Goal: Task Accomplishment & Management: Use online tool/utility

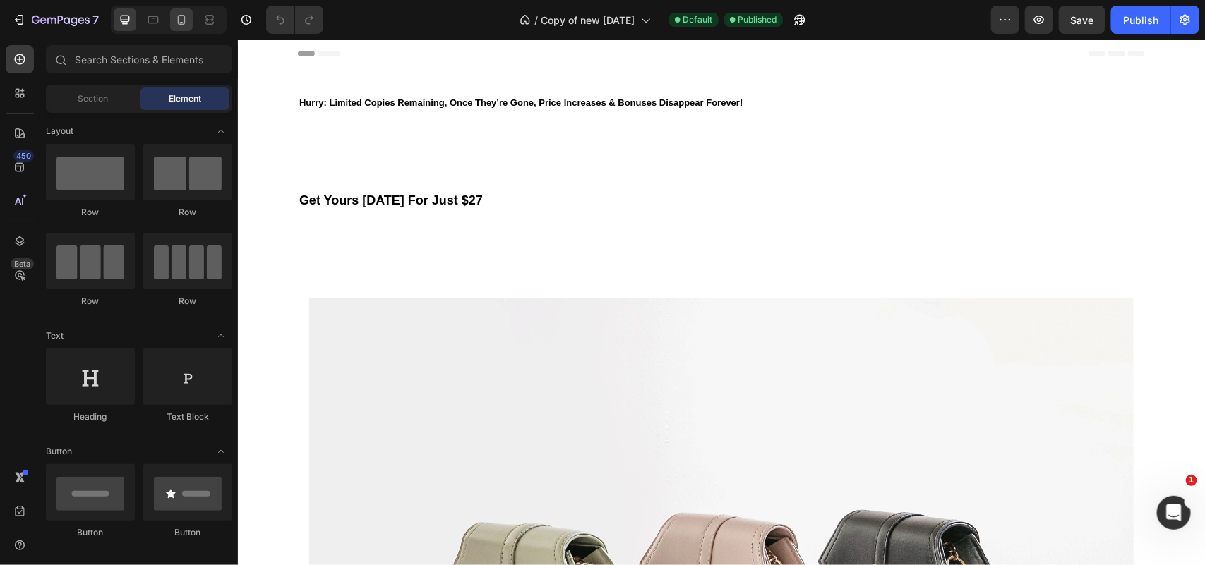
click at [180, 20] on icon at bounding box center [181, 20] width 14 height 14
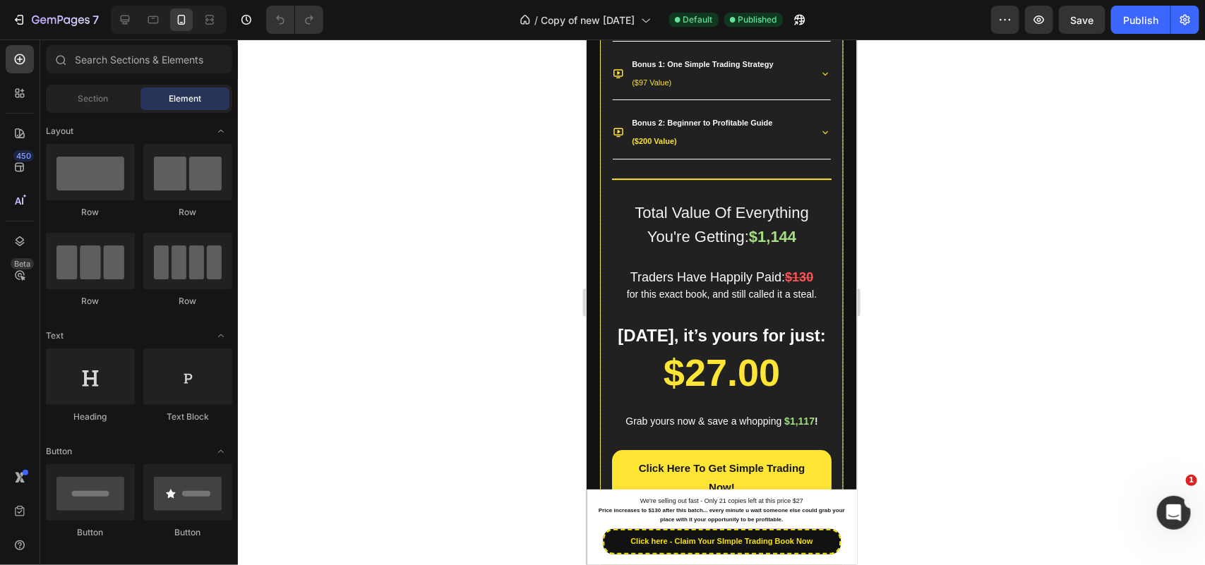
scroll to position [2112, 0]
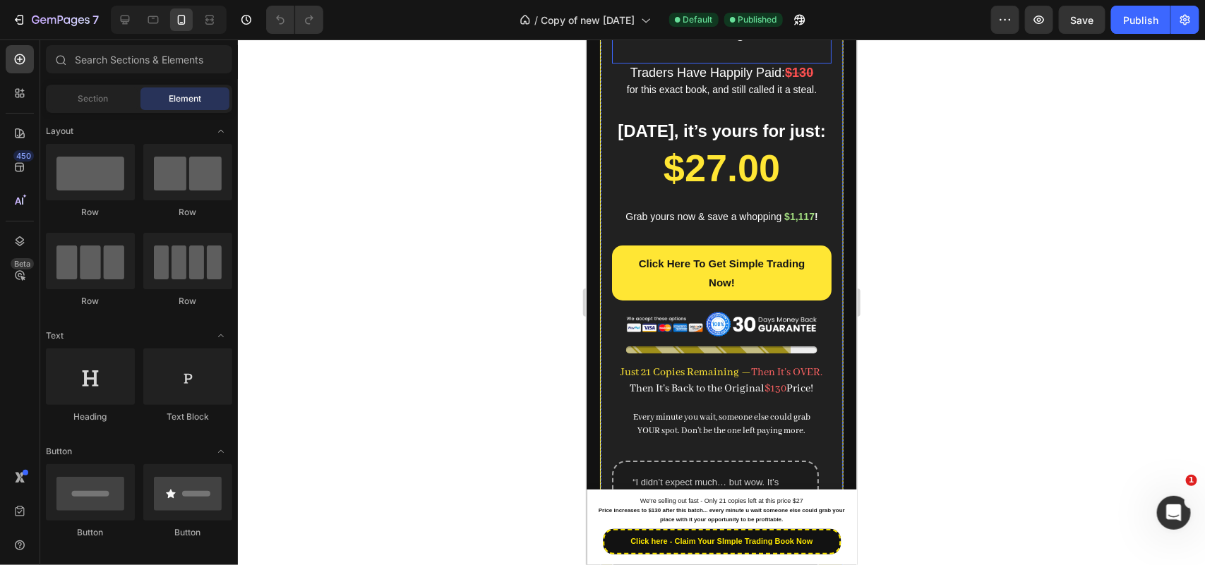
click at [766, 16] on span "Total Value Of Everything" at bounding box center [721, 8] width 174 height 18
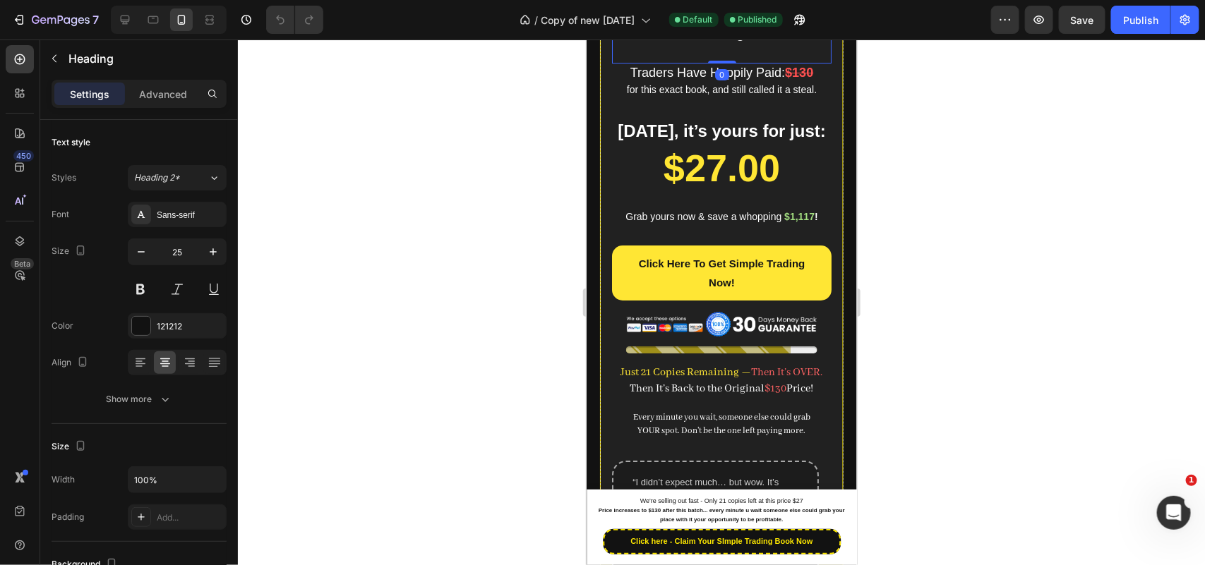
click at [741, 79] on span "Traders Have Happily Paid:" at bounding box center [707, 72] width 155 height 14
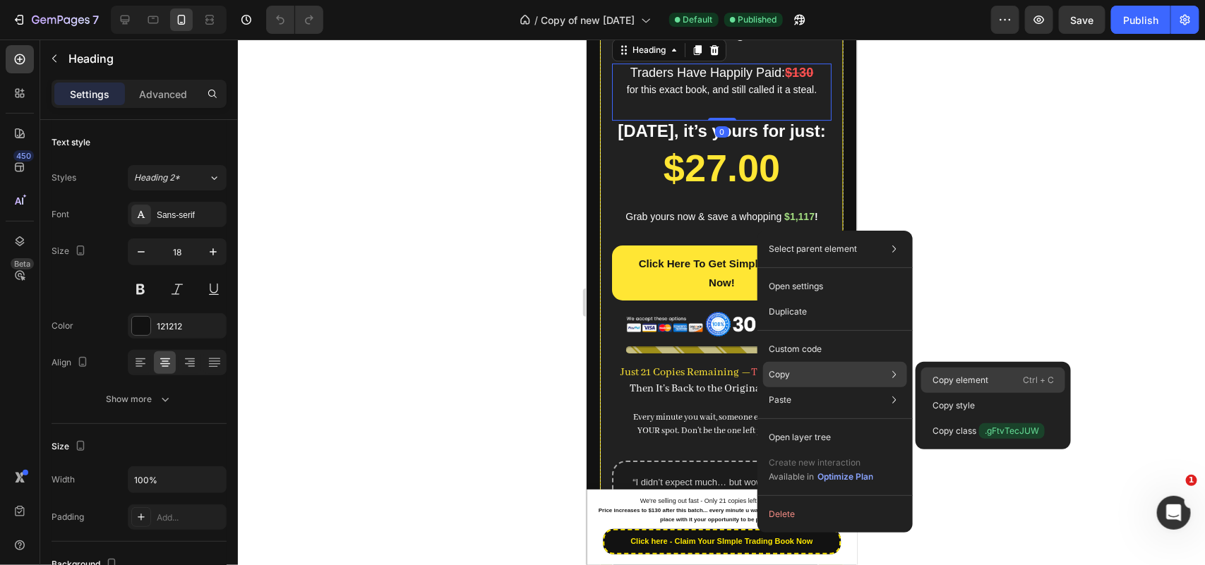
click at [946, 378] on p "Copy element" at bounding box center [960, 380] width 56 height 13
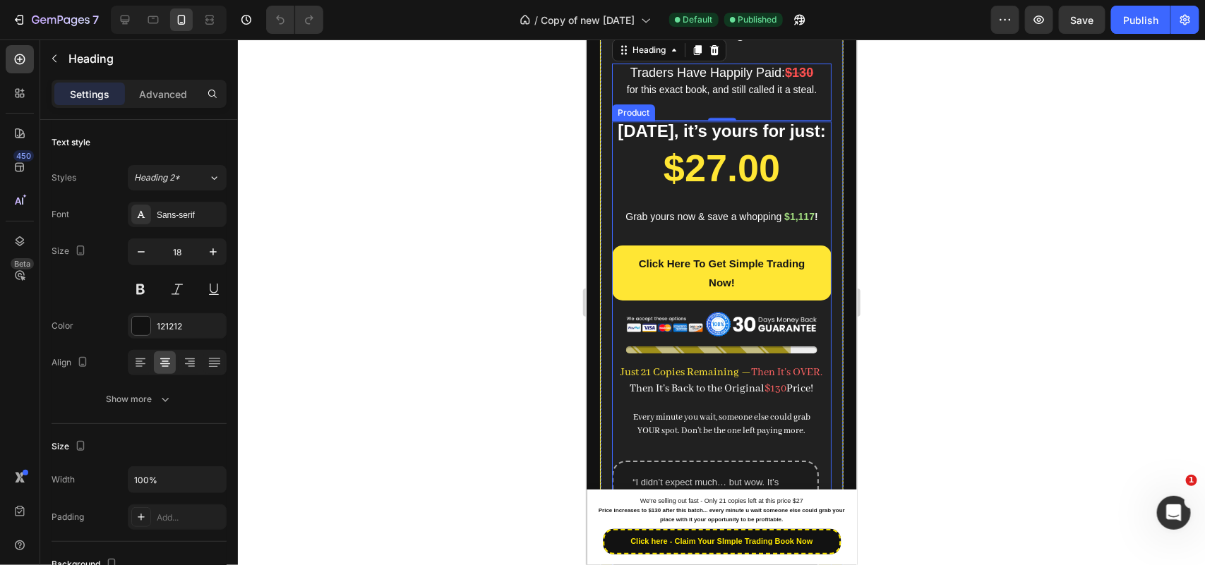
click at [728, 277] on div "Product Images $27.00 Product Price Product Price Grab yours now & save a whopp…" at bounding box center [720, 381] width 219 height 521
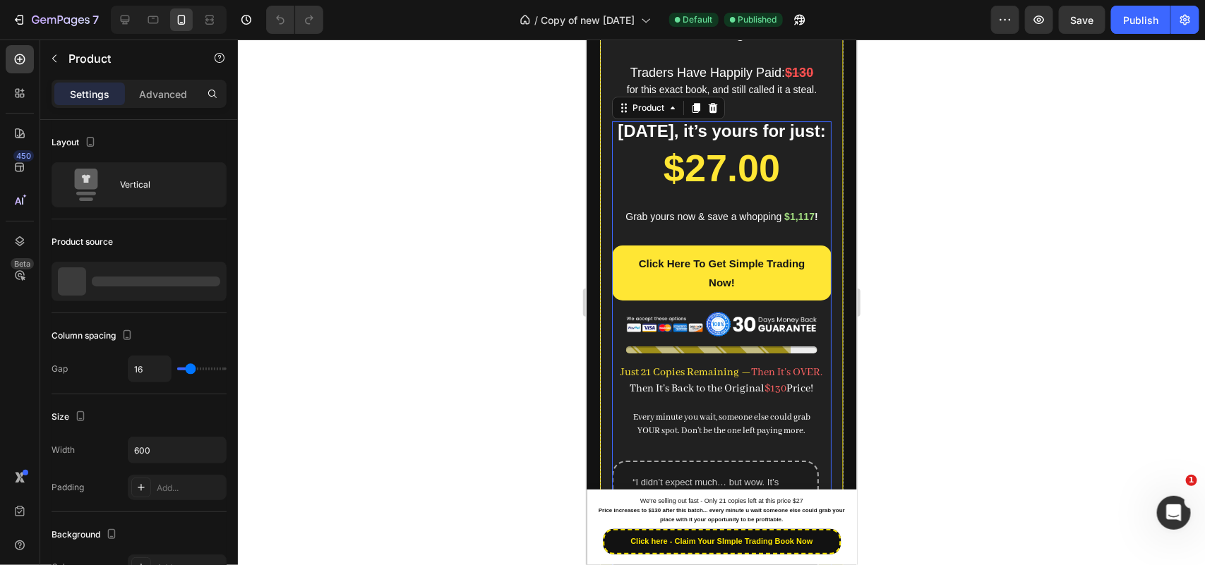
click at [728, 277] on div "Product Images $27.00 Product Price Product Price Grab yours now & save a whopp…" at bounding box center [720, 381] width 219 height 521
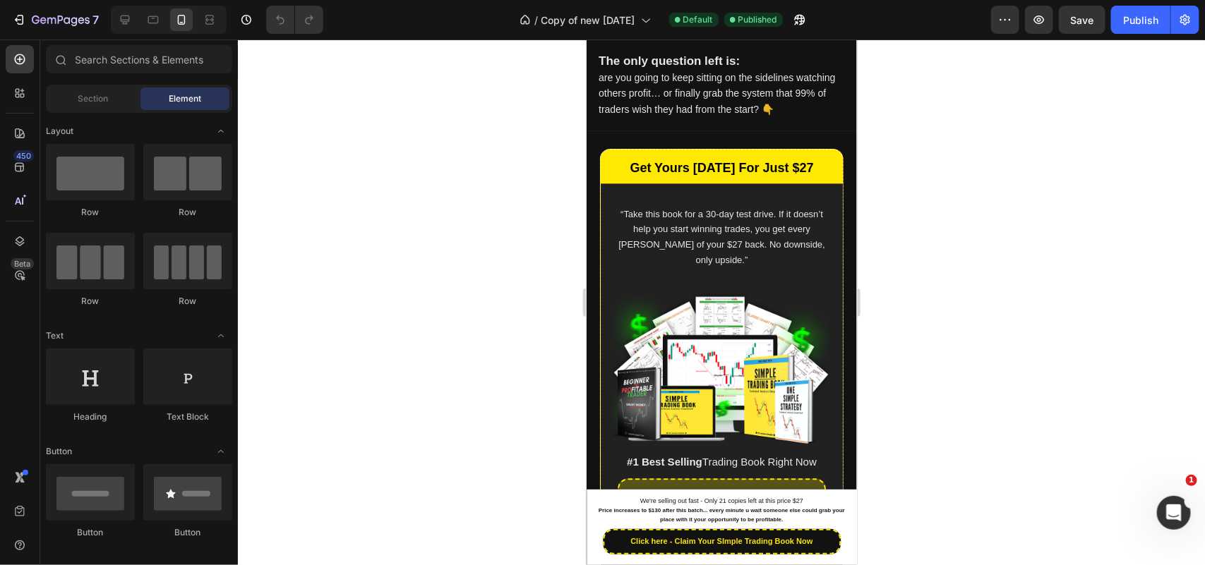
scroll to position [1447, 0]
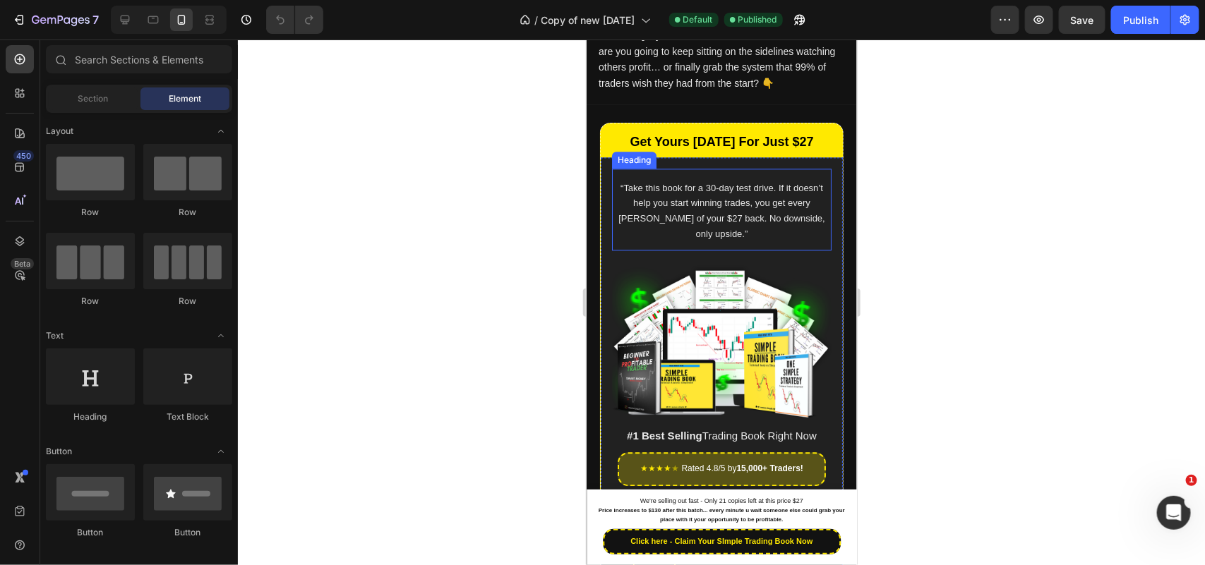
click at [684, 182] on span "“Take this book for a 30-day test drive. If it doesn’t help you start winning t…" at bounding box center [721, 210] width 207 height 56
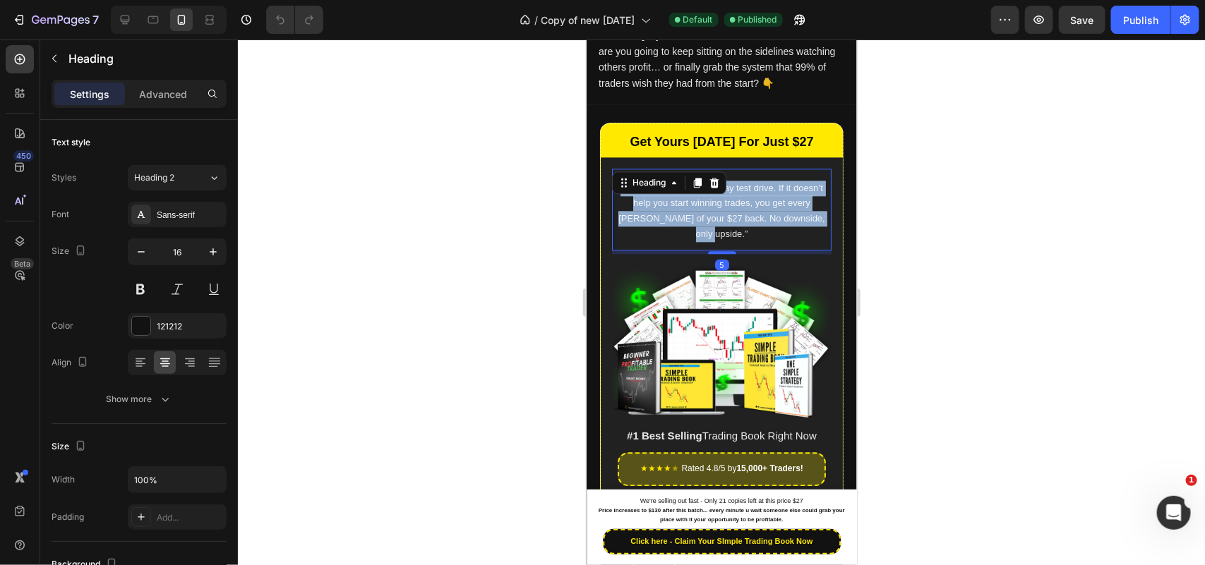
click at [684, 182] on span "“Take this book for a 30-day test drive. If it doesn’t help you start winning t…" at bounding box center [721, 210] width 207 height 56
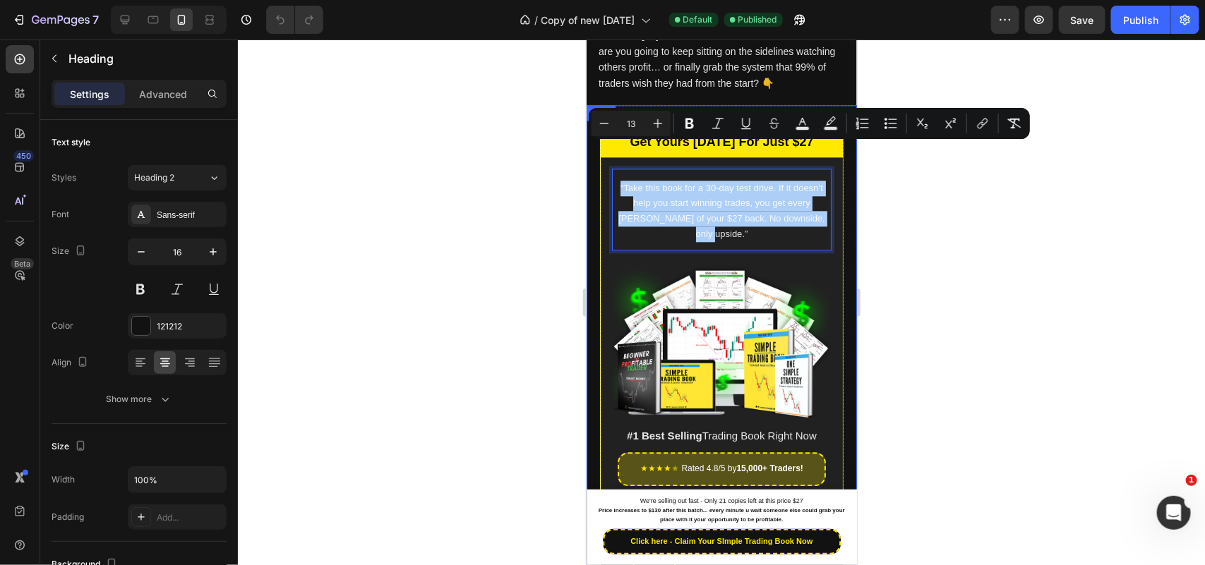
click at [555, 194] on div at bounding box center [721, 303] width 967 height 526
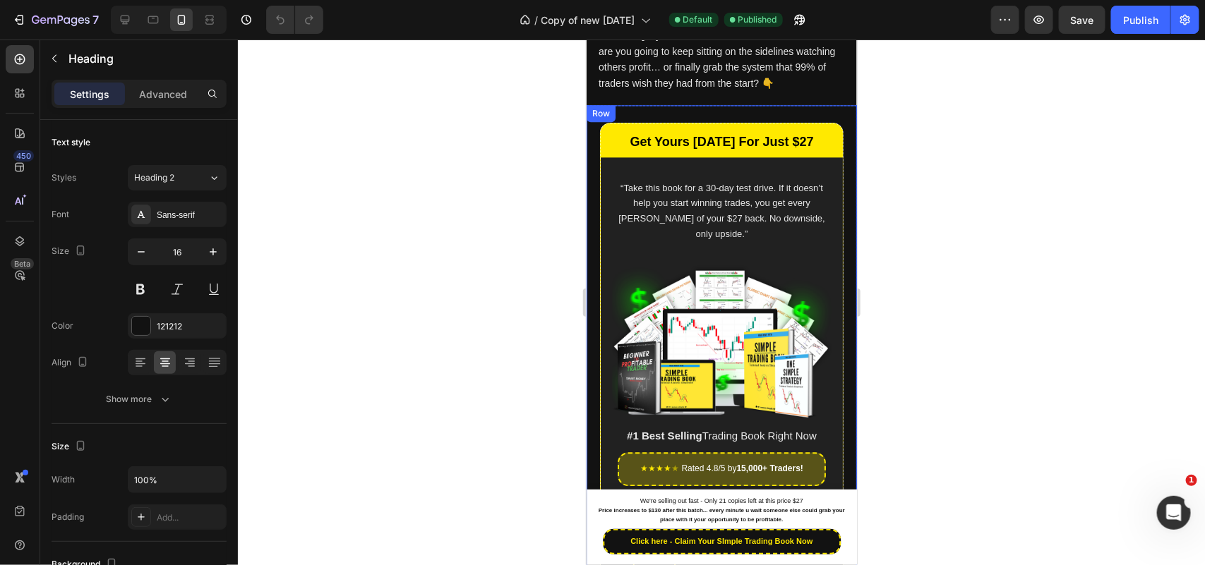
click at [673, 182] on span "“Take this book for a 30-day test drive. If it doesn’t help you start winning t…" at bounding box center [721, 210] width 207 height 56
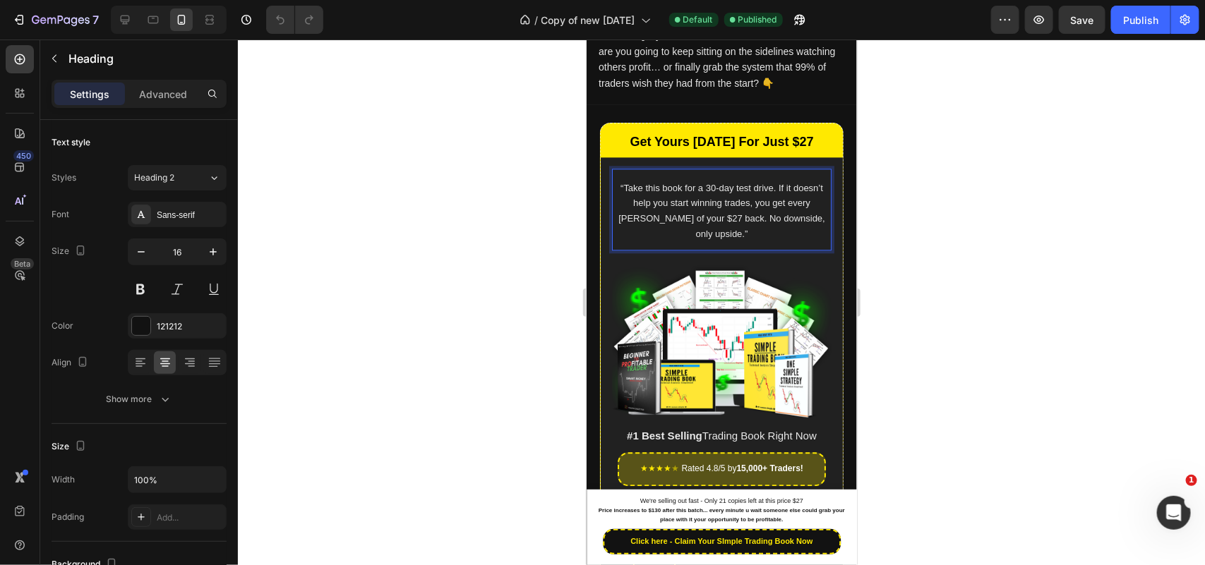
click at [661, 182] on span "“Take this book for a 30-day test drive. If it doesn’t help you start winning t…" at bounding box center [721, 210] width 207 height 56
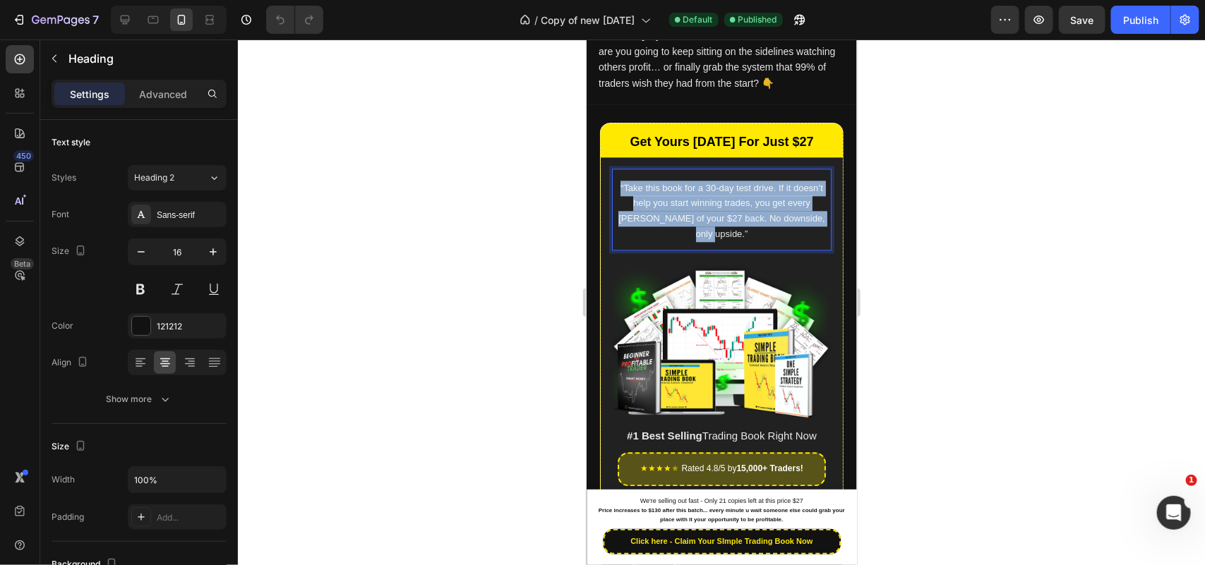
click at [661, 182] on span "“Take this book for a 30-day test drive. If it doesn’t help you start winning t…" at bounding box center [721, 210] width 207 height 56
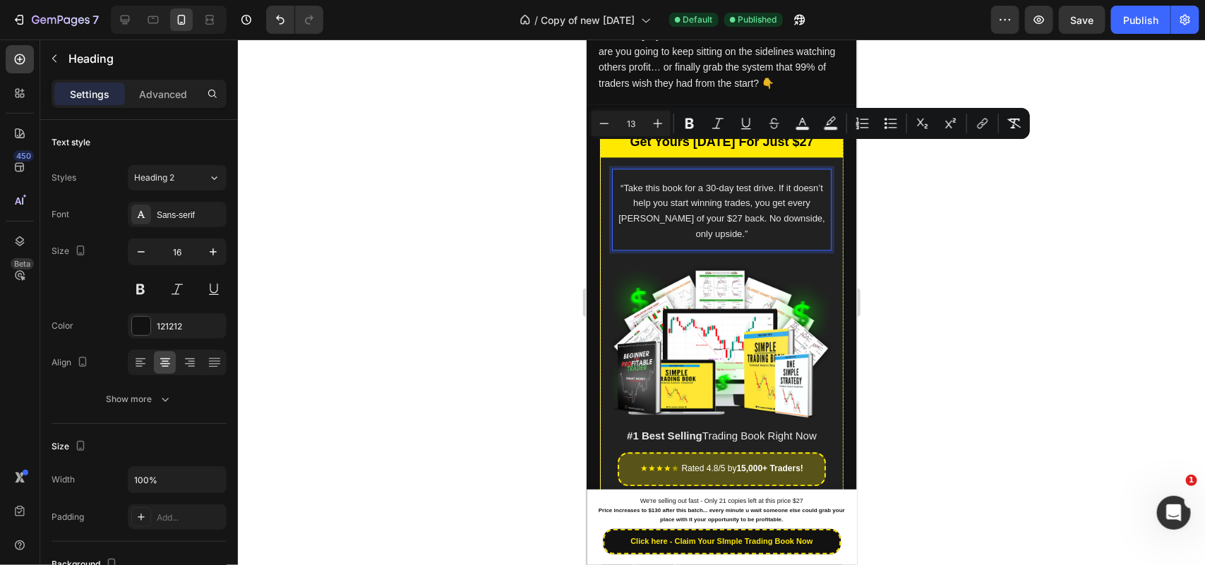
click at [488, 399] on div at bounding box center [721, 303] width 967 height 526
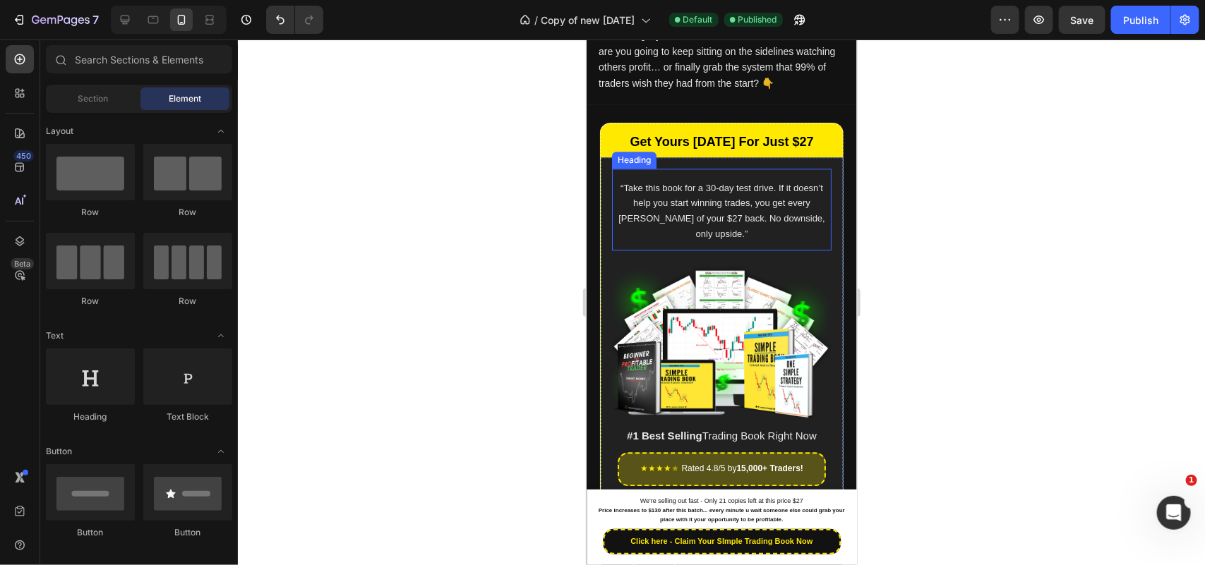
click at [683, 182] on span "“Take this book for a 30-day test drive. If it doesn’t help you start winning t…" at bounding box center [721, 210] width 207 height 56
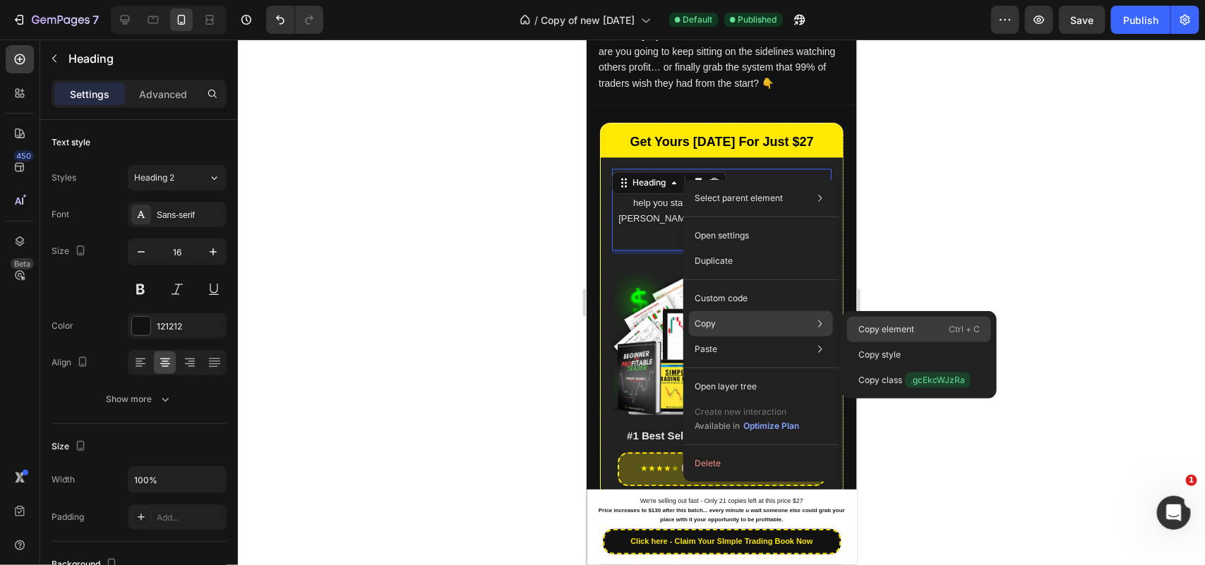
click at [879, 342] on div "Copy element Ctrl + C" at bounding box center [919, 354] width 144 height 25
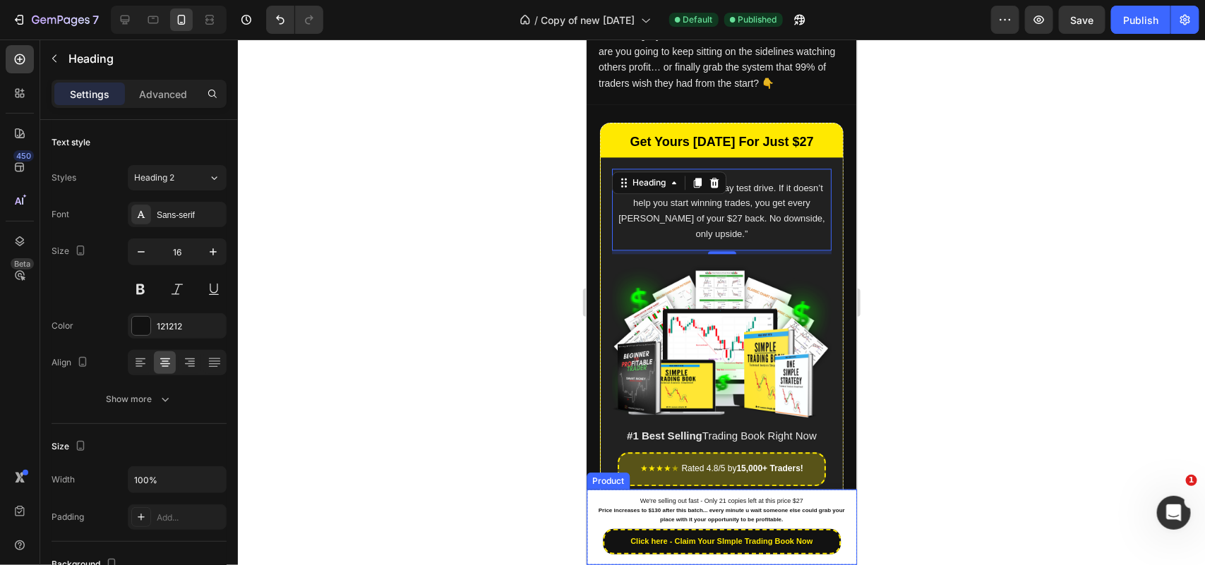
click at [589, 495] on div "Product Images Simple Trading Book Product Title $27.00 Product Price Product P…" at bounding box center [721, 527] width 270 height 76
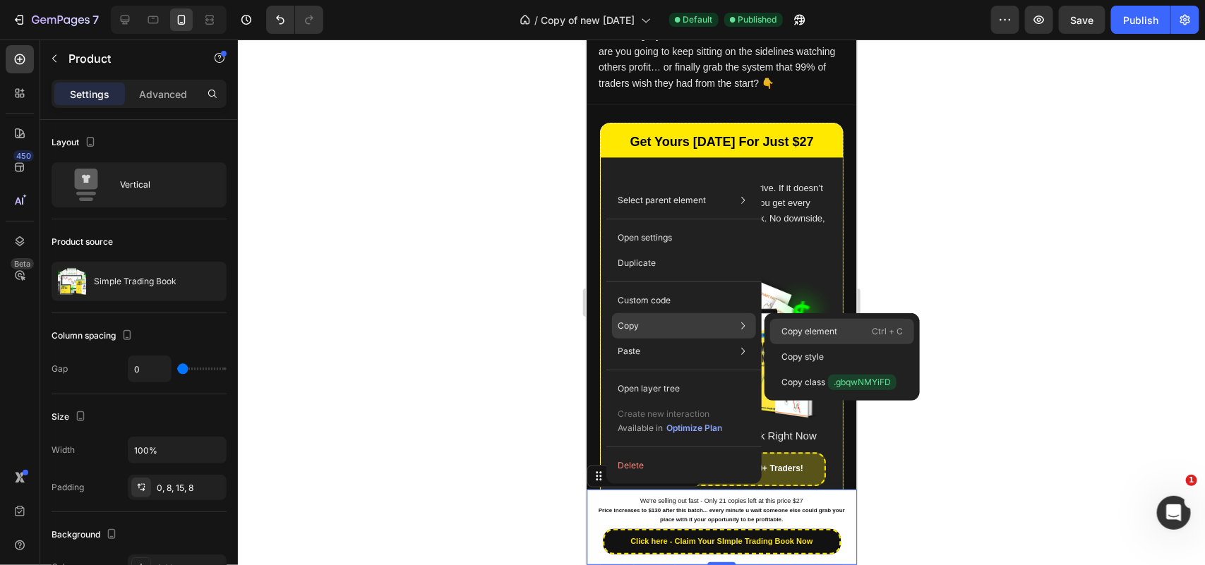
click at [781, 332] on p "Copy element" at bounding box center [809, 331] width 56 height 13
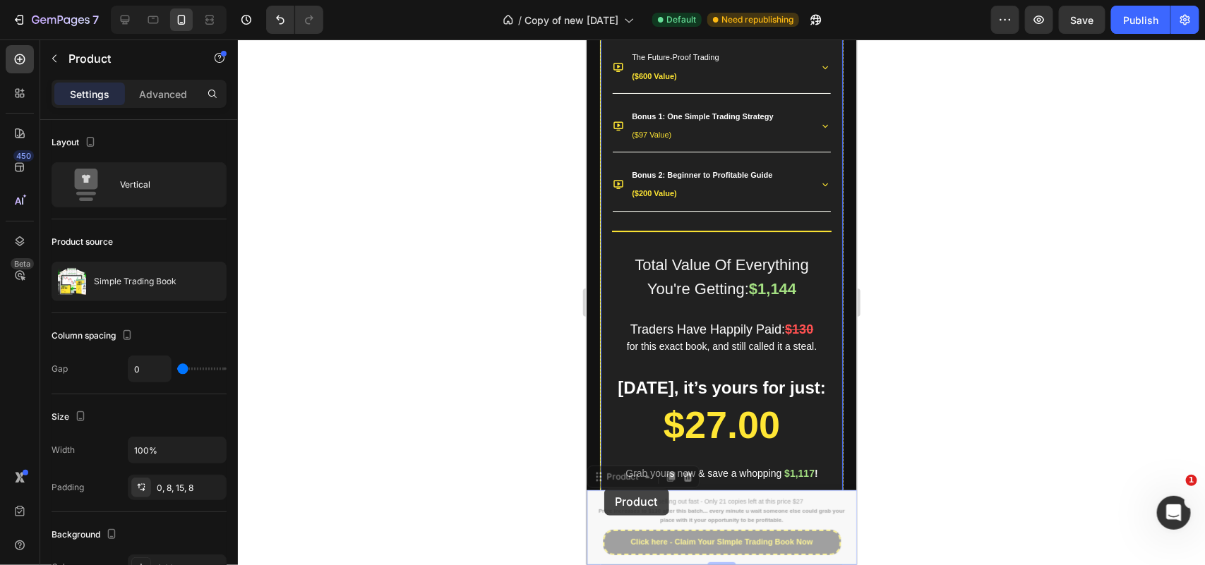
click at [440, 529] on div at bounding box center [721, 303] width 967 height 526
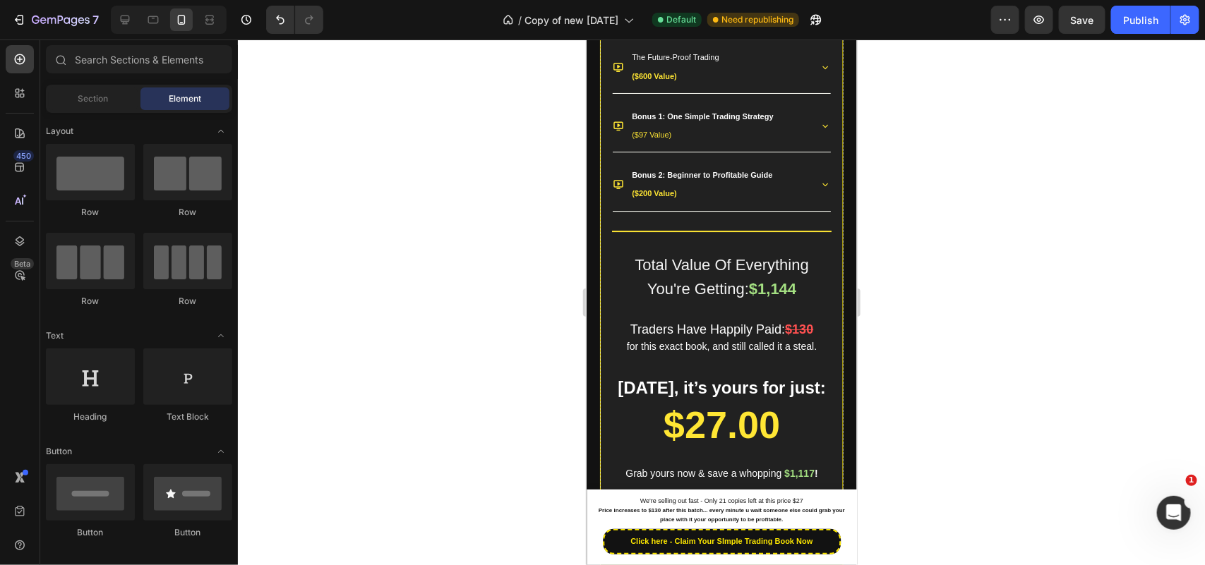
scroll to position [2082, 0]
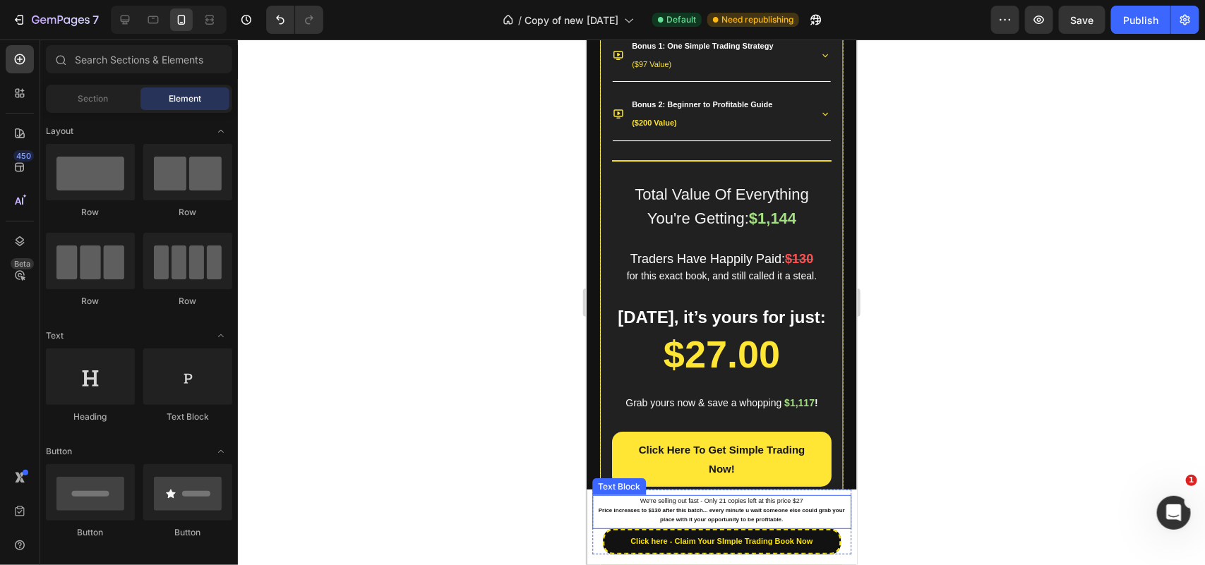
click at [598, 497] on p "We're selling out fast - Only 21 copies left at this price $27" at bounding box center [721, 501] width 256 height 10
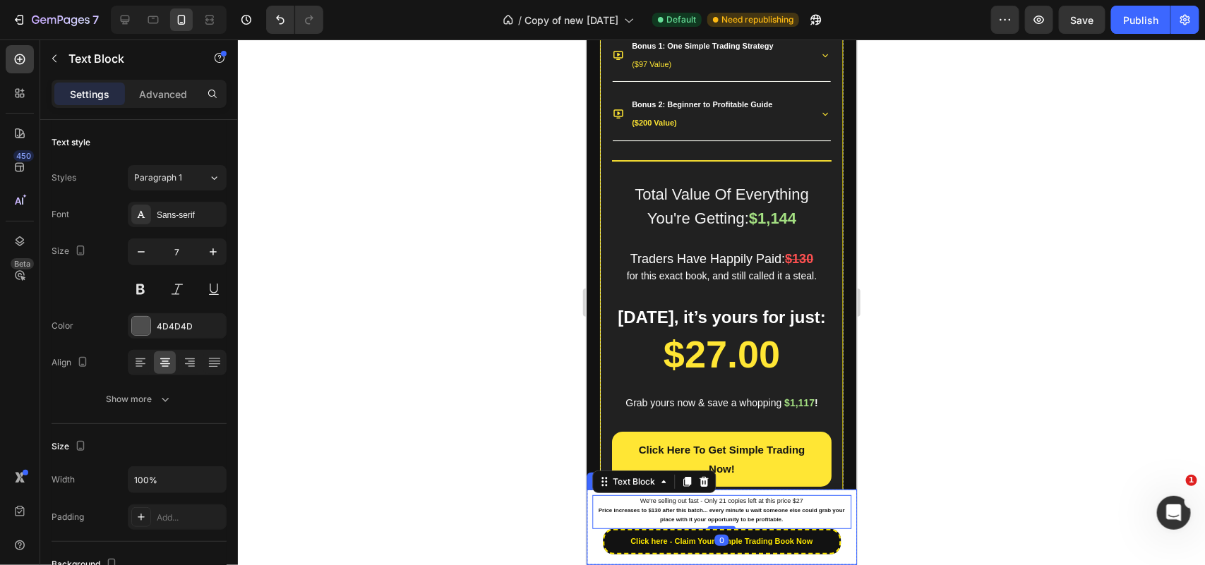
click at [588, 490] on div "Product Images Simple Trading Book Product Title $27.00 Product Price Product P…" at bounding box center [721, 527] width 270 height 76
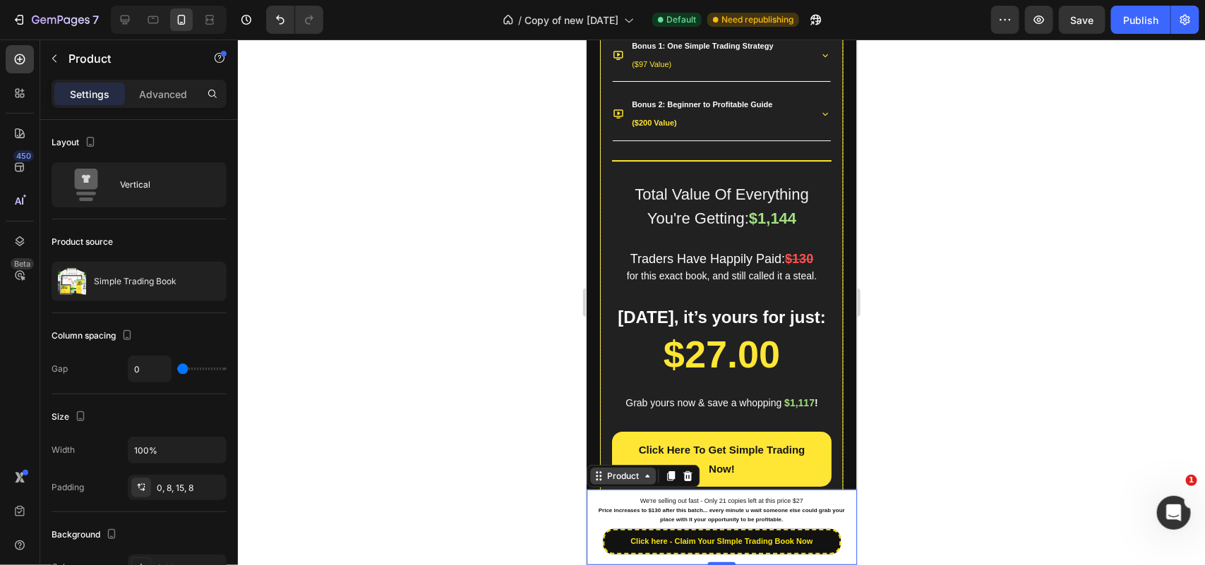
click at [610, 483] on div "Product" at bounding box center [622, 475] width 66 height 17
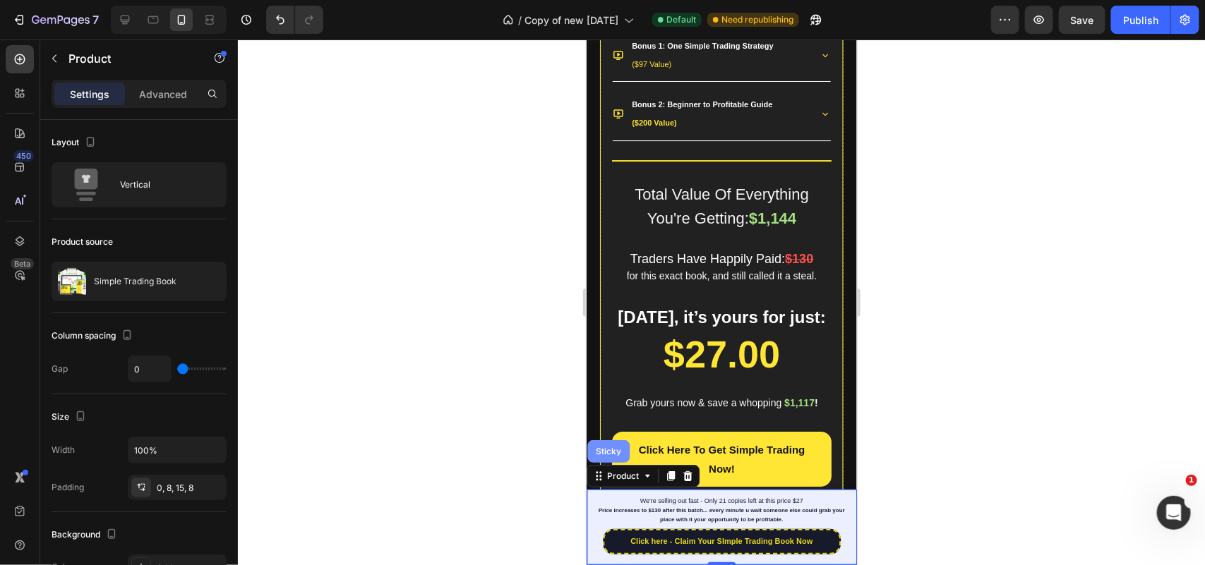
click at [610, 460] on div "Sticky" at bounding box center [607, 451] width 42 height 23
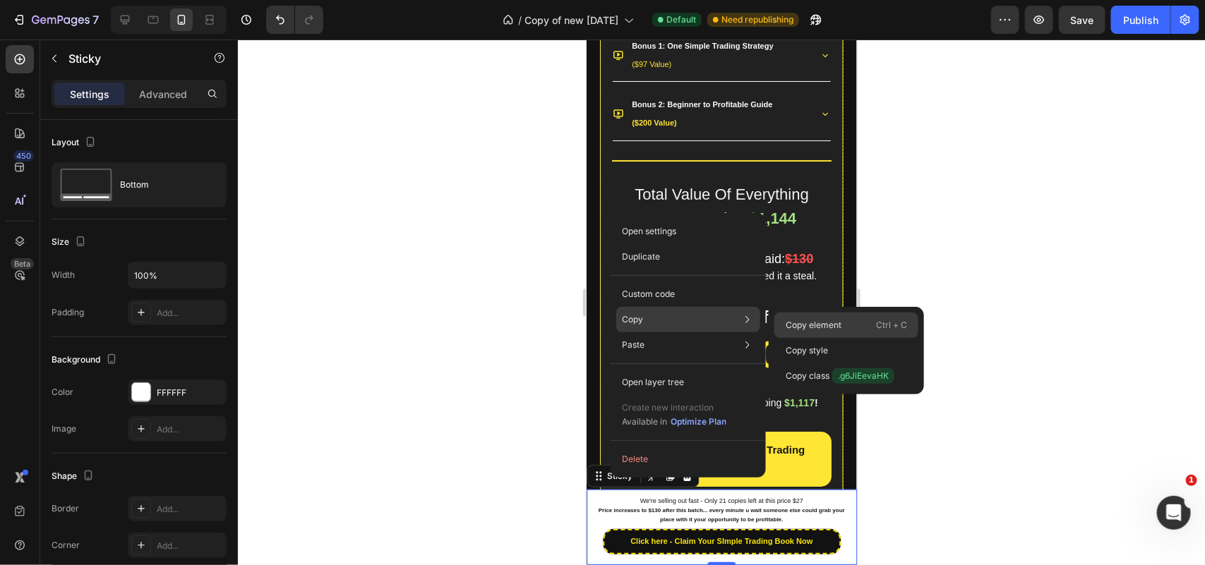
drag, startPoint x: 795, startPoint y: 315, endPoint x: 78, endPoint y: 458, distance: 730.5
click at [795, 338] on div "Copy element Ctrl + C" at bounding box center [846, 350] width 144 height 25
